Goal: Information Seeking & Learning: Stay updated

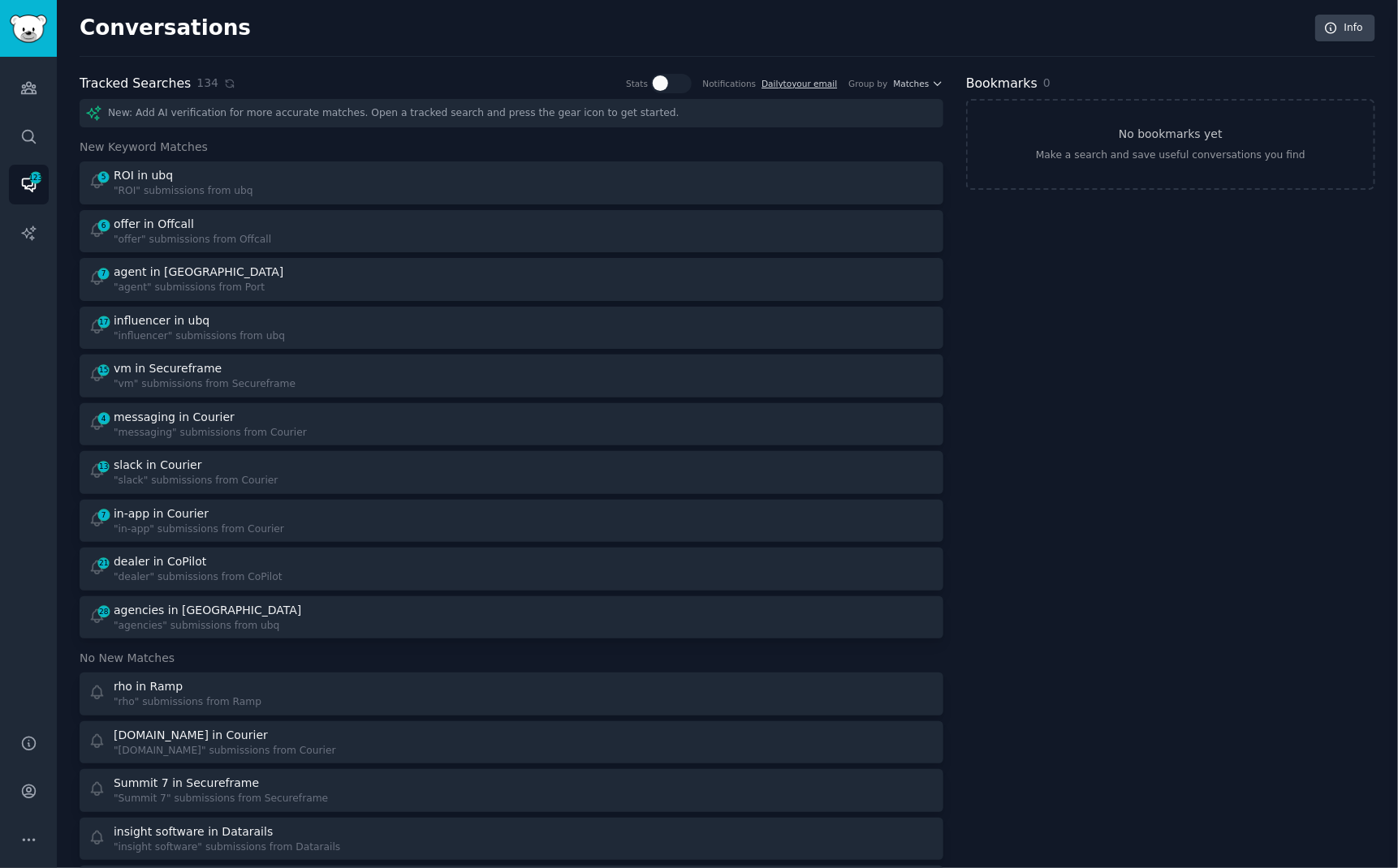
scroll to position [296, 0]
click at [226, 85] on icon at bounding box center [229, 83] width 7 height 7
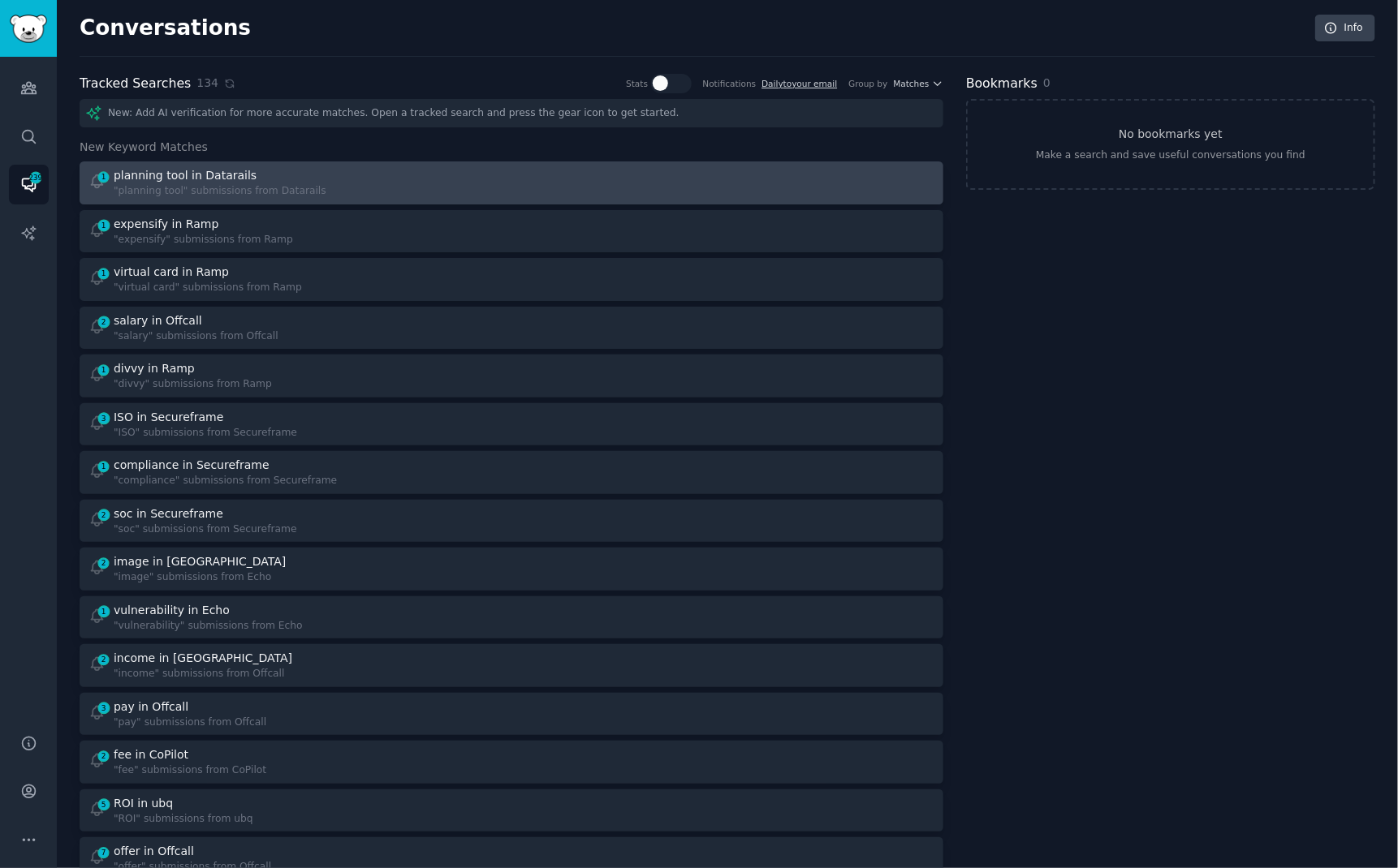
click at [332, 173] on div "1 planning tool in Datarails "planning tool" submissions from Datarails" at bounding box center [294, 183] width 412 height 32
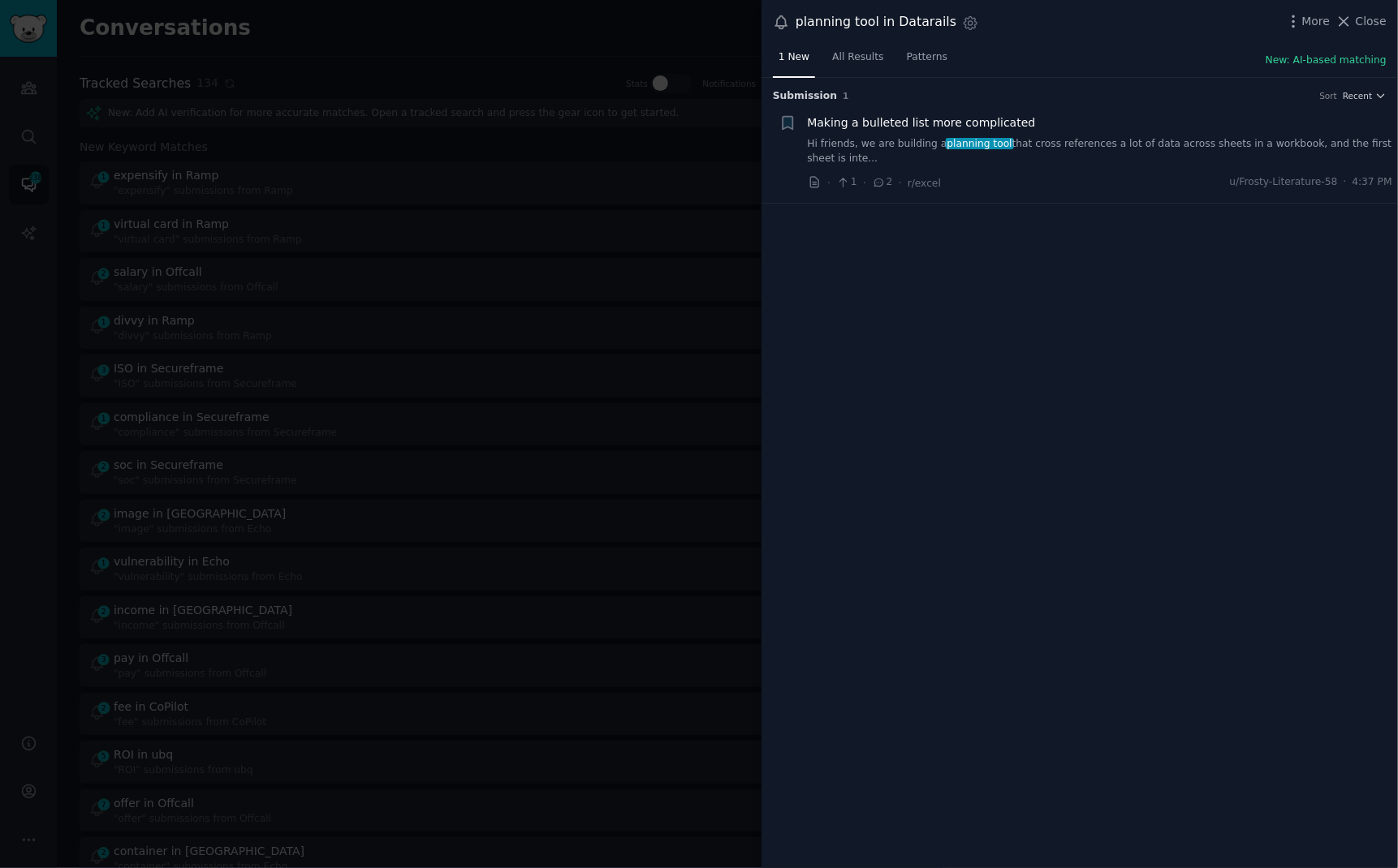
click at [1004, 145] on link "Hi friends, we are building a planning tool that cross references a lot of data…" at bounding box center [1100, 151] width 585 height 28
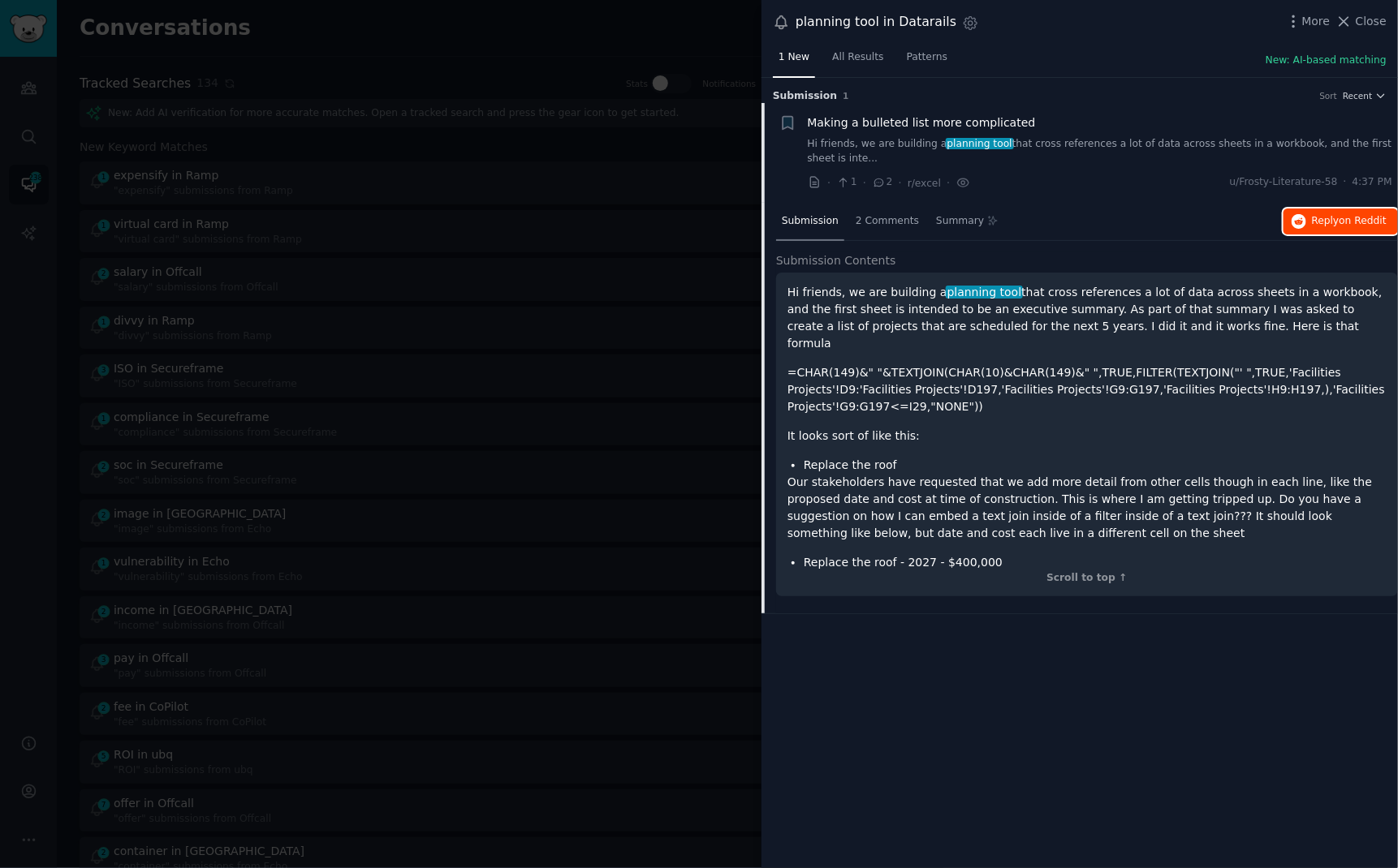
click at [1333, 210] on button "Reply on Reddit" at bounding box center [1341, 221] width 114 height 26
click at [462, 26] on div at bounding box center [699, 434] width 1398 height 868
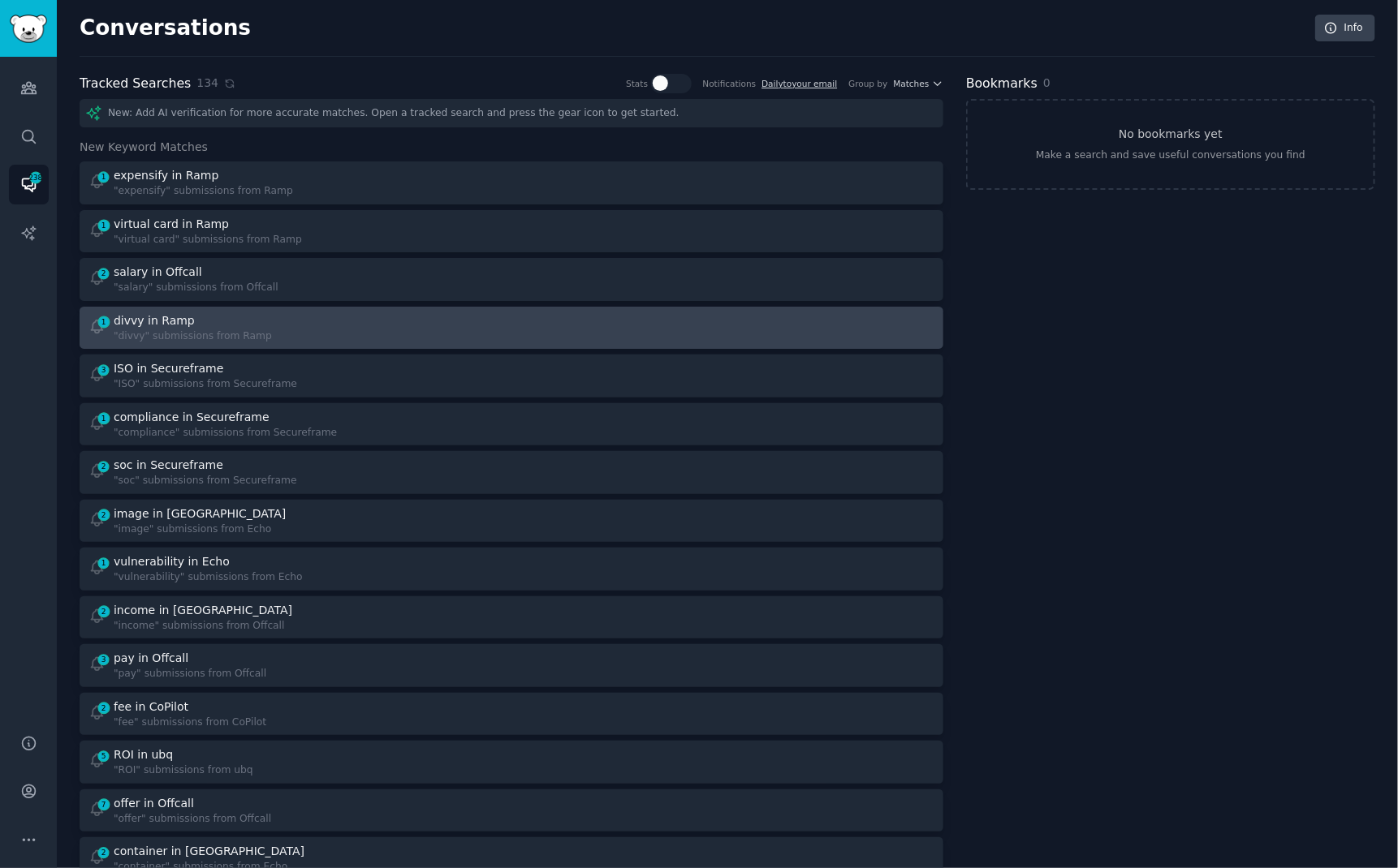
click at [430, 325] on div "1 divvy in Ramp "divvy" submissions from Ramp" at bounding box center [294, 328] width 412 height 32
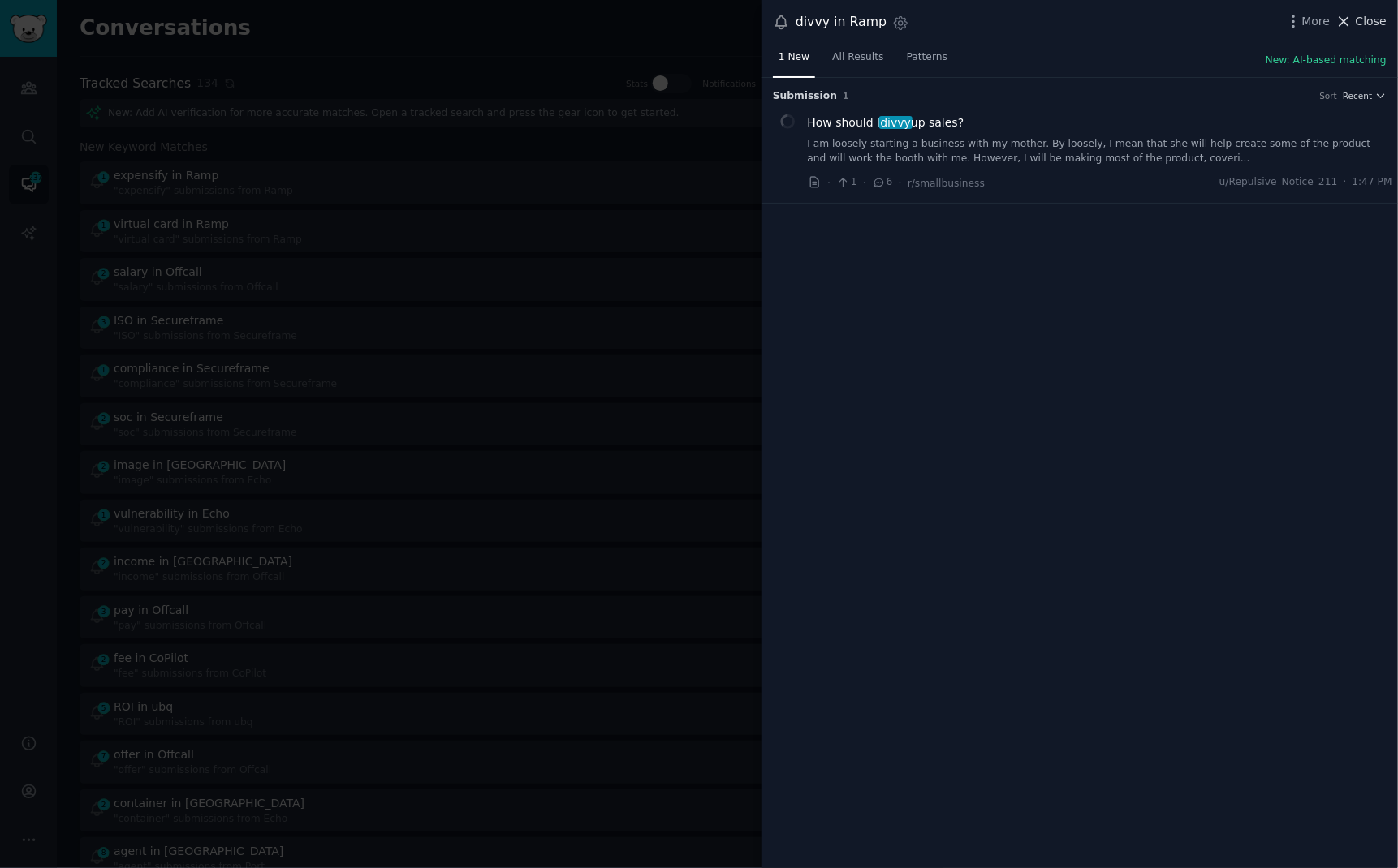
click at [1366, 20] on span "Close" at bounding box center [1371, 22] width 31 height 17
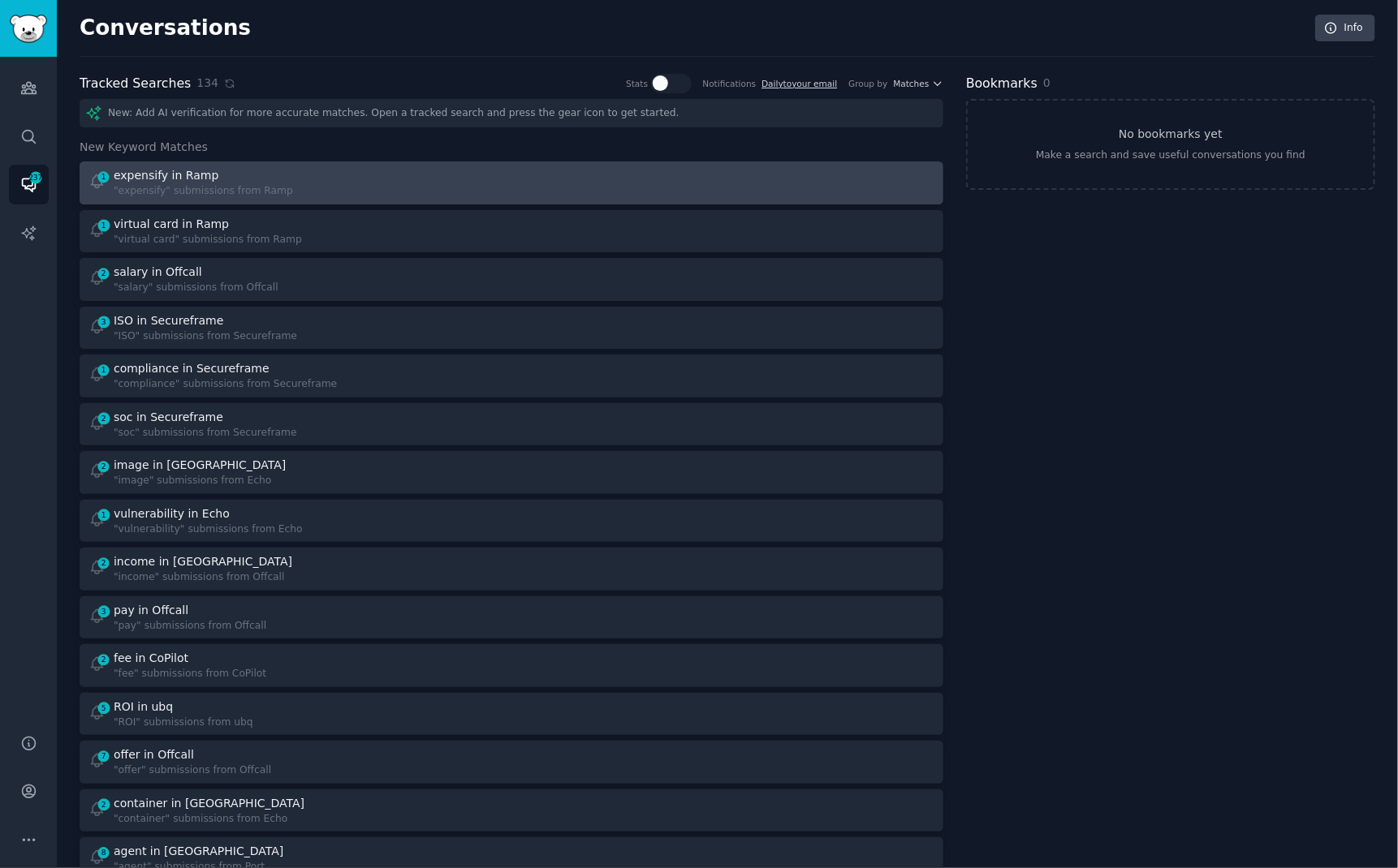
click at [369, 176] on div "1 expensify in Ramp "expensify" submissions from Ramp" at bounding box center [294, 183] width 412 height 32
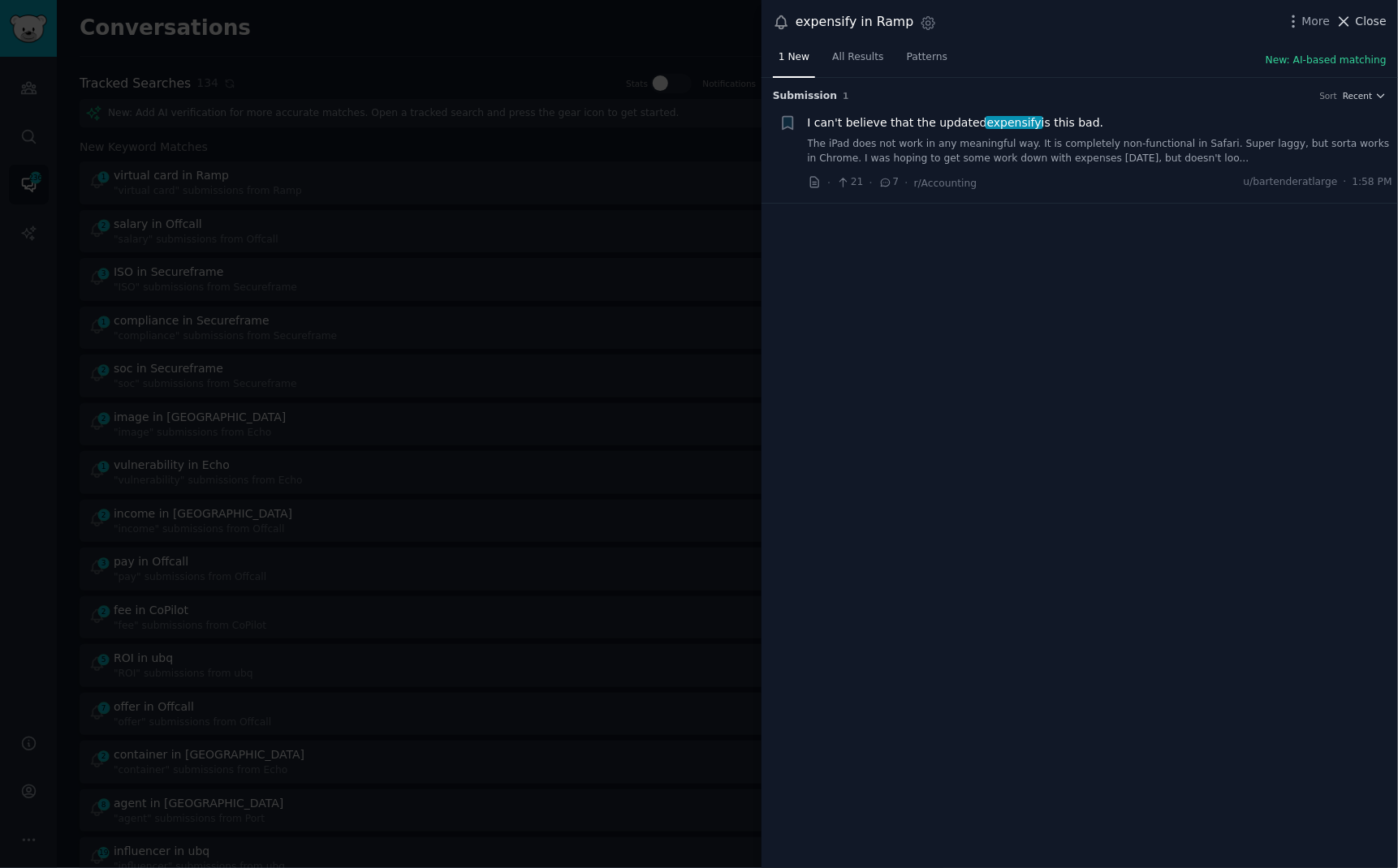
click at [1363, 22] on span "Close" at bounding box center [1371, 22] width 31 height 17
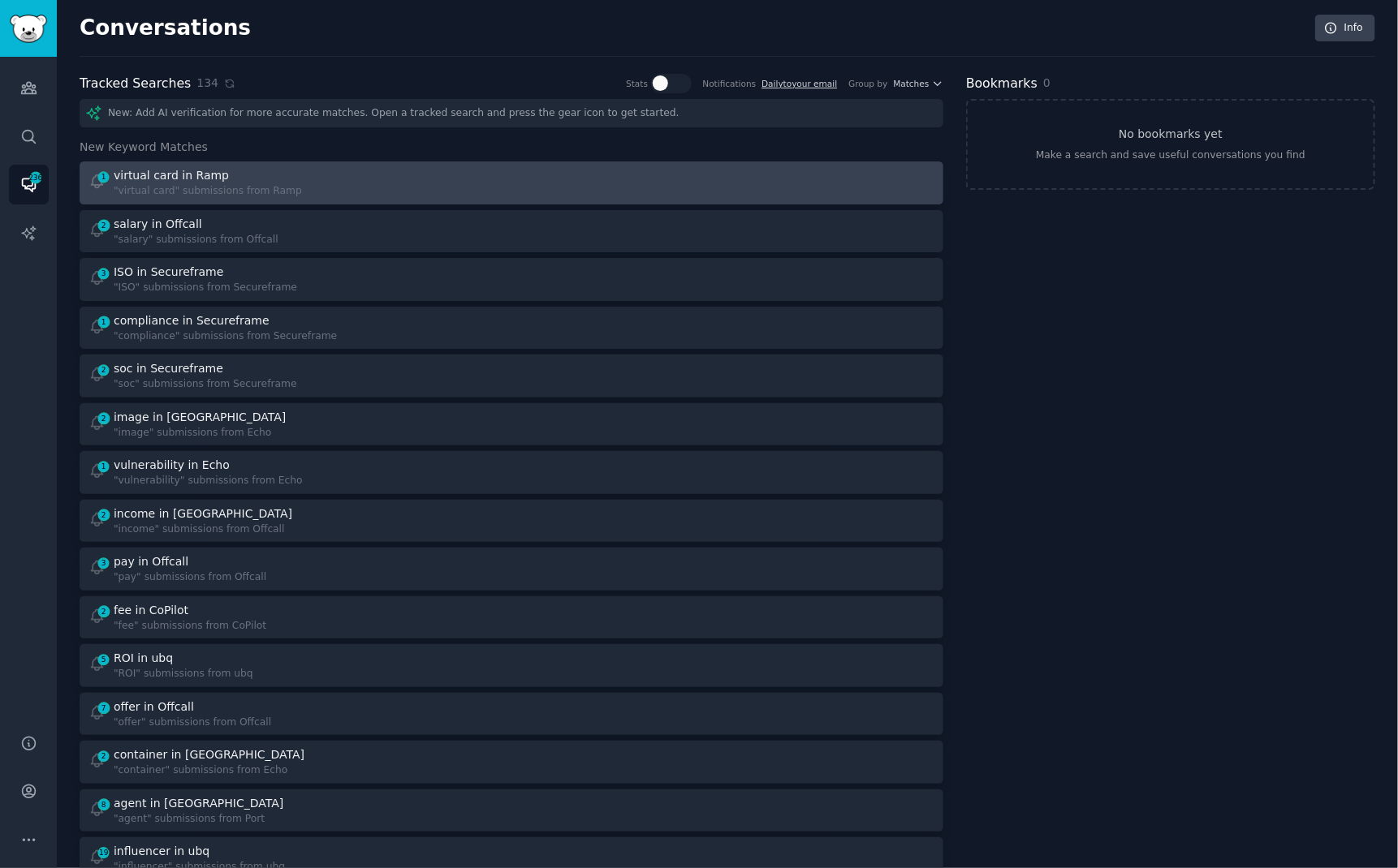
click at [372, 178] on div "1 virtual card in Ramp "virtual card" submissions from Ramp" at bounding box center [294, 183] width 412 height 32
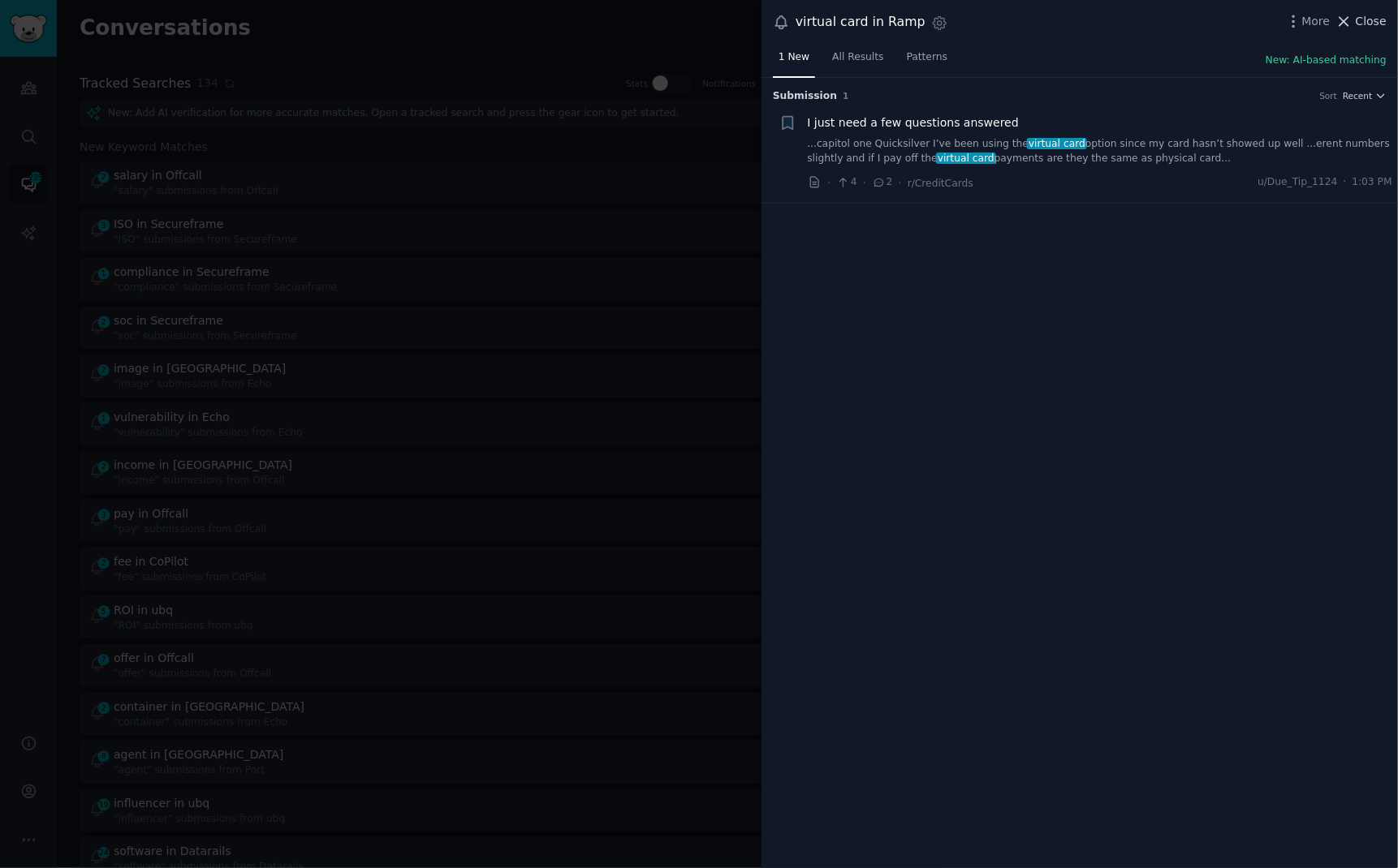
click at [1362, 24] on span "Close" at bounding box center [1371, 22] width 31 height 17
